Goal: Book appointment/travel/reservation

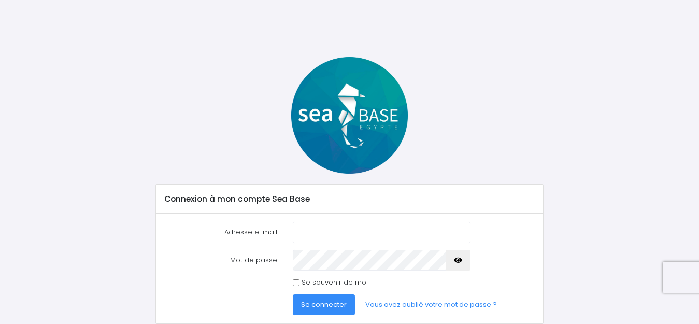
click at [340, 230] on input "Adresse e-mail" at bounding box center [381, 232] width 177 height 21
type input "jcrihn@hotmail.com"
click at [335, 300] on span "Se connecter" at bounding box center [324, 304] width 46 height 10
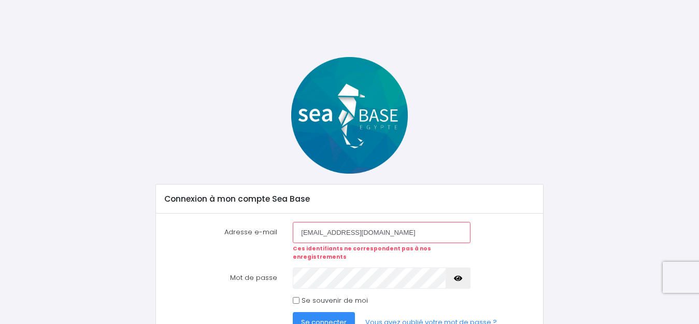
click at [457, 278] on icon "button" at bounding box center [458, 278] width 8 height 0
click at [332, 317] on span "Se connecter" at bounding box center [324, 322] width 46 height 10
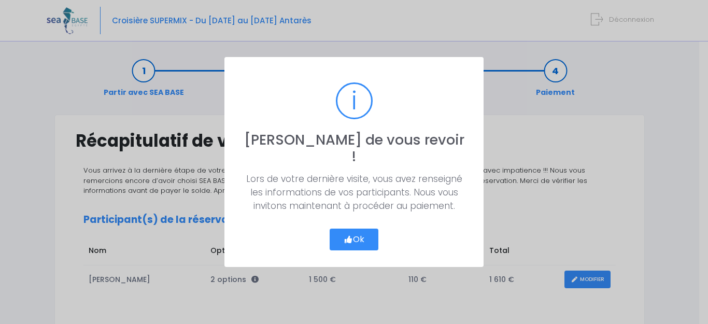
drag, startPoint x: 355, startPoint y: 228, endPoint x: 366, endPoint y: 219, distance: 14.7
click at [356, 228] on button "Ok" at bounding box center [353, 239] width 49 height 22
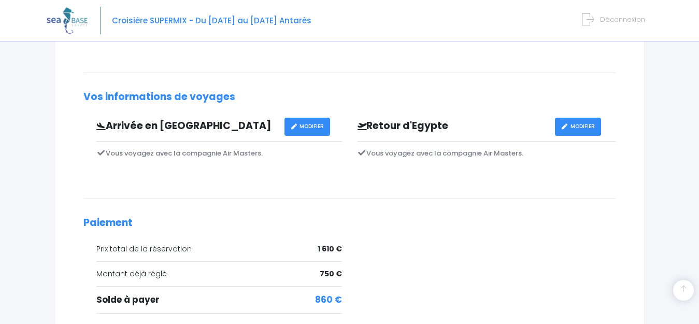
scroll to position [357, 0]
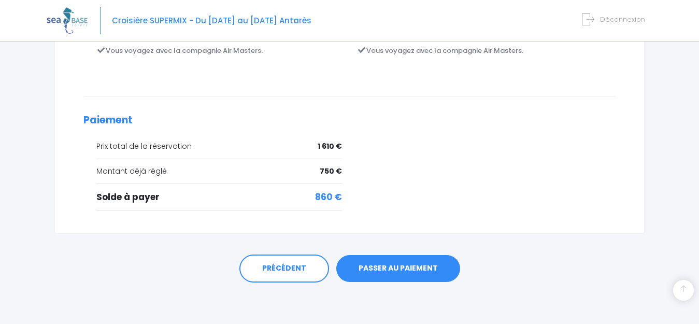
click at [406, 262] on link "PASSER AU PAIEMENT" at bounding box center [398, 268] width 124 height 27
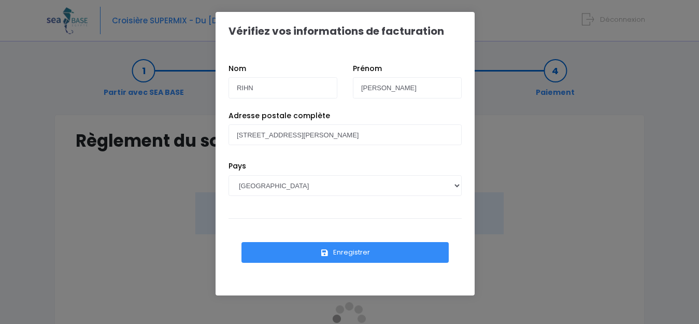
click at [377, 248] on button "Enregistrer" at bounding box center [344, 252] width 207 height 21
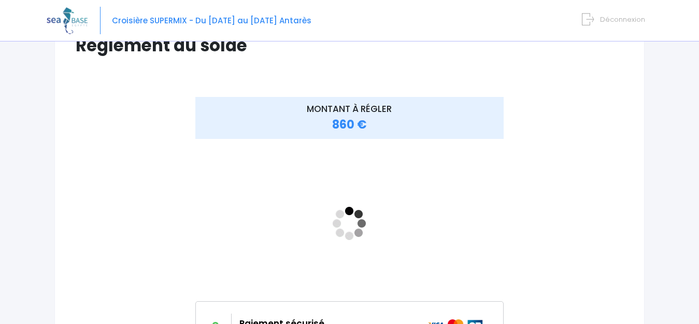
scroll to position [104, 0]
